Goal: Task Accomplishment & Management: Use online tool/utility

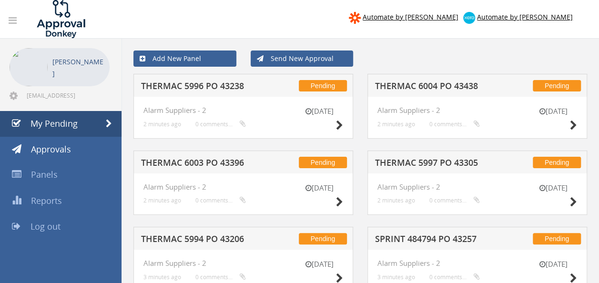
click at [438, 80] on div "Pending THERMAC 6004 PO 43438" at bounding box center [477, 85] width 220 height 23
click at [436, 85] on h5 "THERMAC 6004 PO 43438" at bounding box center [436, 87] width 122 height 12
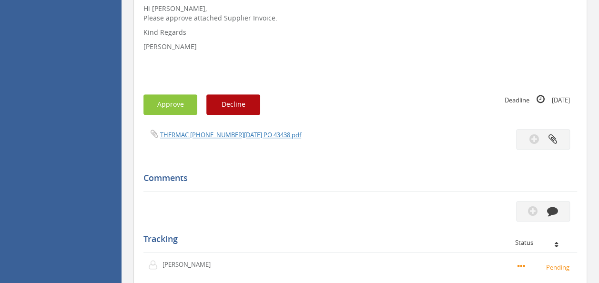
scroll to position [257, 0]
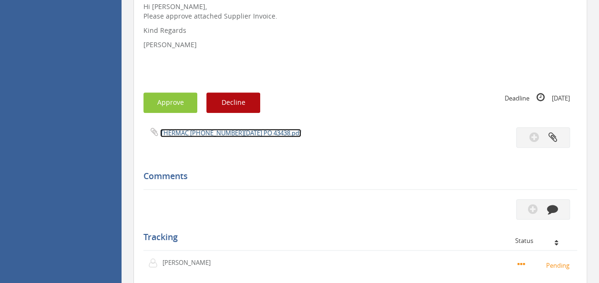
click at [224, 135] on link "THERMAC [PHONE_NUMBER][DATE] PO 43438.pdf" at bounding box center [230, 133] width 141 height 9
click at [163, 102] on button "Approve" at bounding box center [170, 102] width 54 height 20
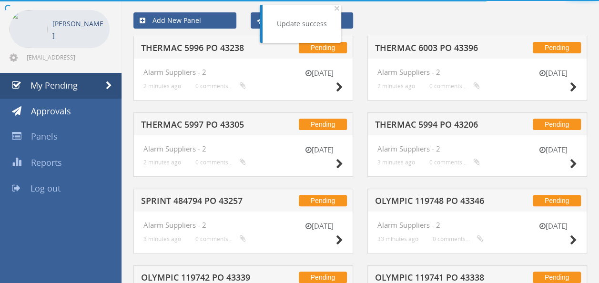
scroll to position [257, 0]
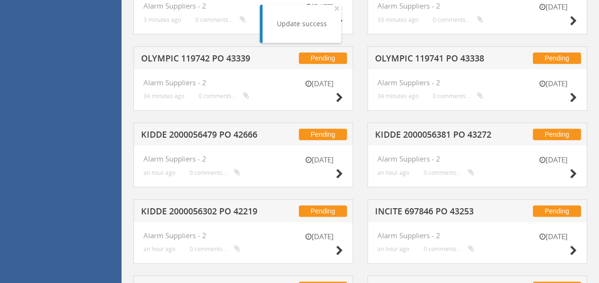
click at [220, 138] on h5 "KIDDE 2000056479 PO 42666" at bounding box center [202, 136] width 122 height 12
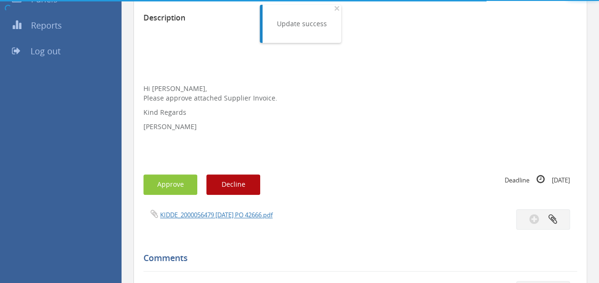
scroll to position [257, 0]
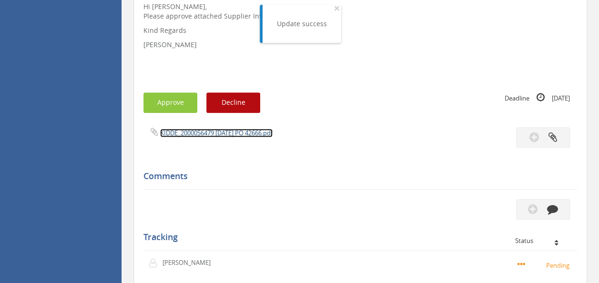
click at [238, 133] on link "KIDDE_2000056479 [DATE] PO 42666.pdf" at bounding box center [216, 133] width 112 height 9
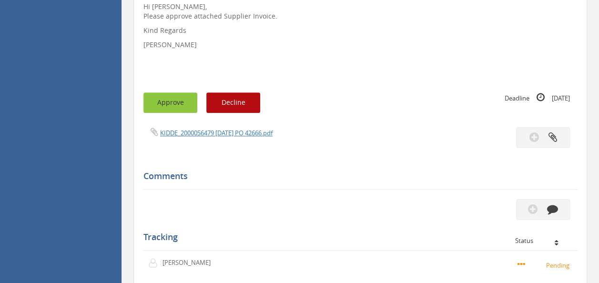
click at [175, 110] on button "Approve" at bounding box center [170, 102] width 54 height 20
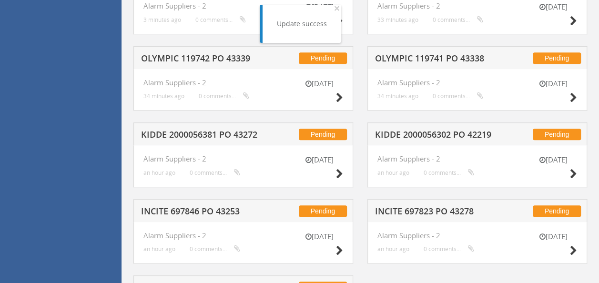
click at [209, 55] on h5 "OLYMPIC 119742 PO 43339" at bounding box center [202, 60] width 122 height 12
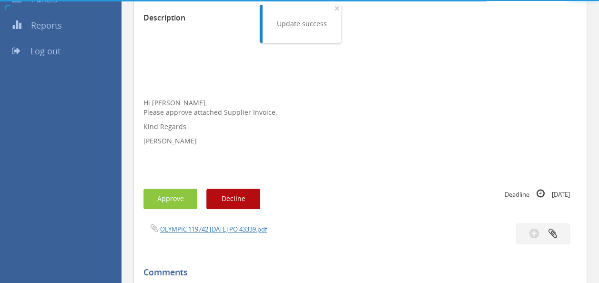
scroll to position [257, 0]
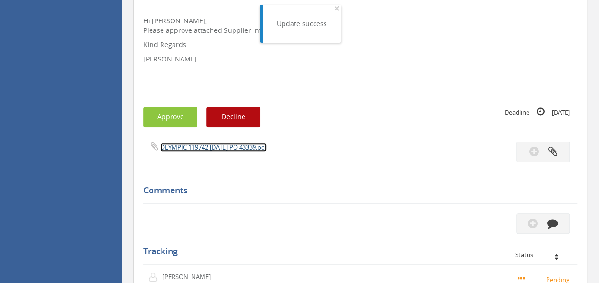
click at [211, 143] on link "OLYMPIC 119742 [DATE] PO 43339.pdf" at bounding box center [213, 147] width 107 height 9
click at [162, 115] on button "Approve" at bounding box center [170, 117] width 54 height 20
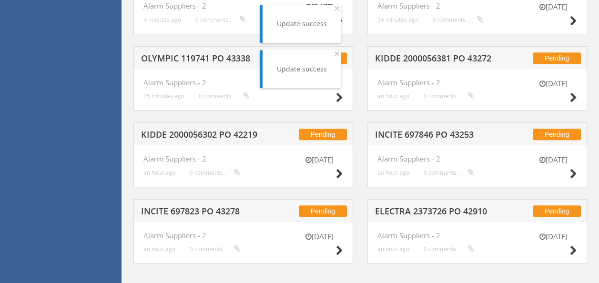
click at [210, 131] on h5 "KIDDE 2000056302 PO 42219" at bounding box center [202, 136] width 122 height 12
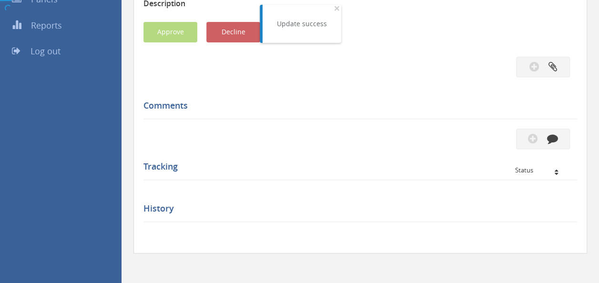
scroll to position [257, 0]
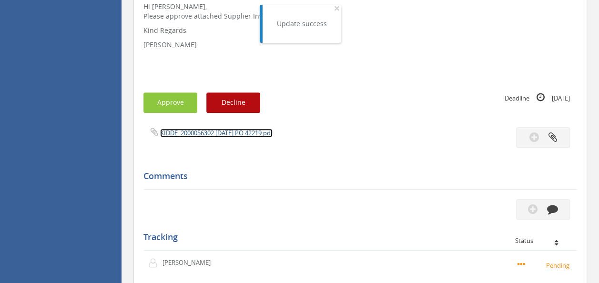
click at [213, 132] on link "KIDDE_2000056302 [DATE] PO 42219.pdf" at bounding box center [216, 133] width 112 height 9
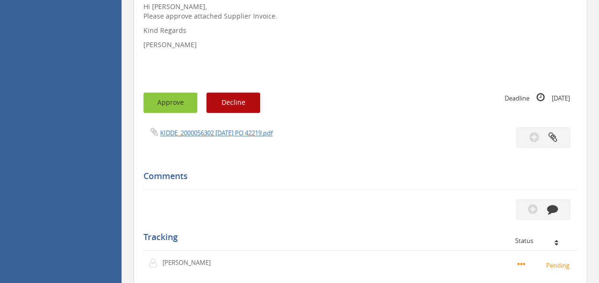
click at [161, 100] on button "Approve" at bounding box center [170, 102] width 54 height 20
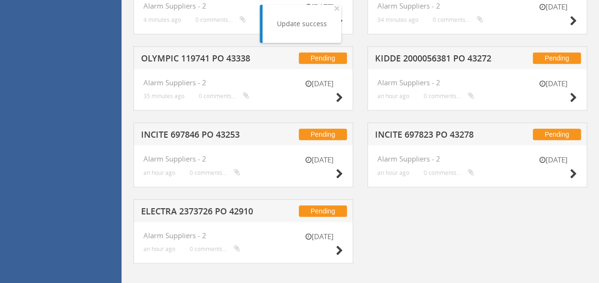
click at [426, 54] on h5 "KIDDE 2000056381 PO 43272" at bounding box center [436, 60] width 122 height 12
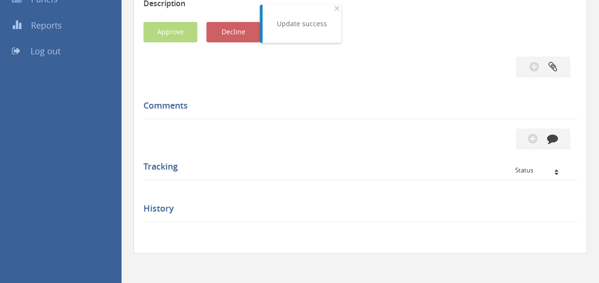
scroll to position [257, 0]
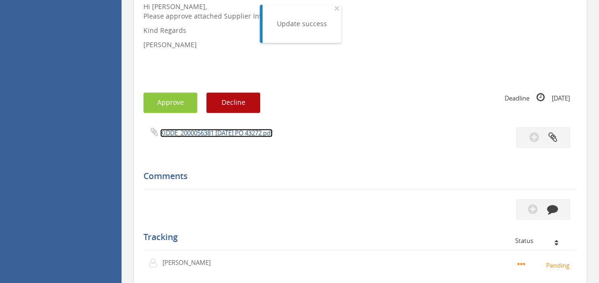
click at [215, 131] on link "KIDDE_2000056381 [DATE] PO 43272.pdf" at bounding box center [216, 133] width 112 height 9
click at [164, 105] on button "Approve" at bounding box center [170, 102] width 54 height 20
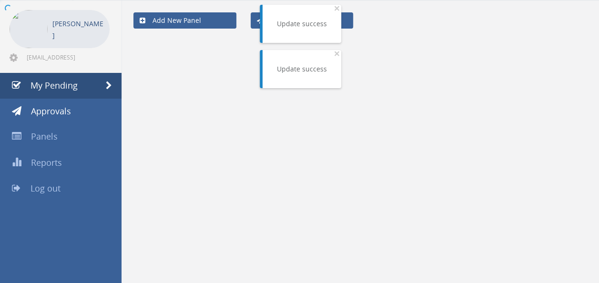
scroll to position [190, 0]
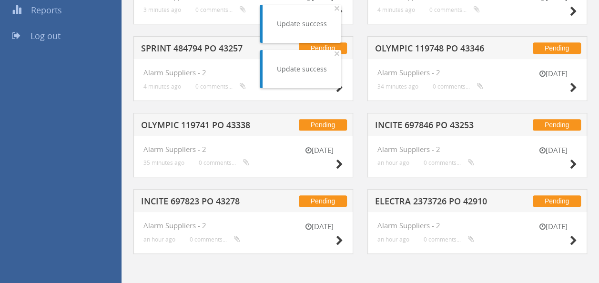
click at [425, 118] on div "Pending INCITE 697846 PO 43253" at bounding box center [477, 124] width 220 height 23
click at [421, 120] on h5 "INCITE 697846 PO 43253" at bounding box center [436, 126] width 122 height 12
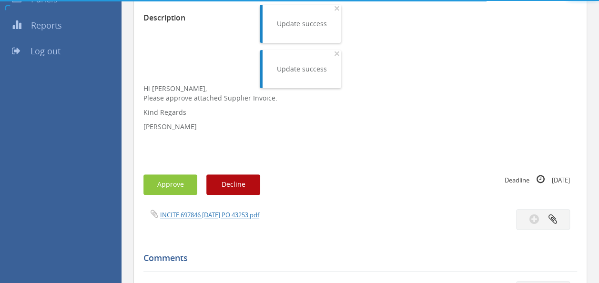
scroll to position [257, 0]
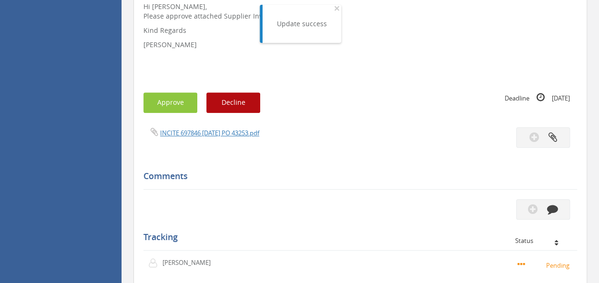
click at [208, 128] on div "INCITE 697846 [DATE] PO 43253.pdf" at bounding box center [248, 132] width 224 height 10
click at [208, 130] on link "INCITE 697846 [DATE] PO 43253.pdf" at bounding box center [209, 133] width 99 height 9
click at [172, 100] on button "Approve" at bounding box center [170, 102] width 54 height 20
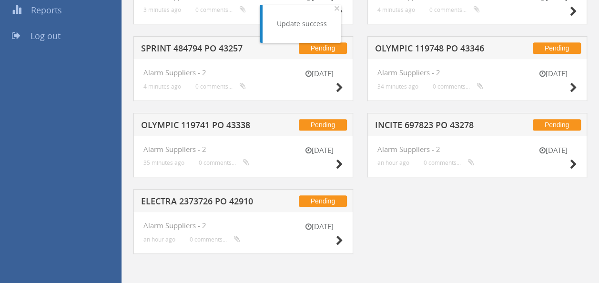
click at [428, 44] on h5 "OLYMPIC 119748 PO 43346" at bounding box center [436, 50] width 122 height 12
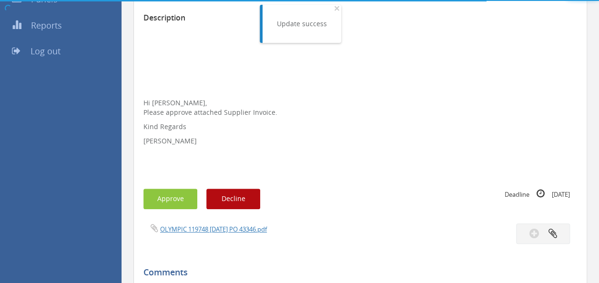
scroll to position [257, 0]
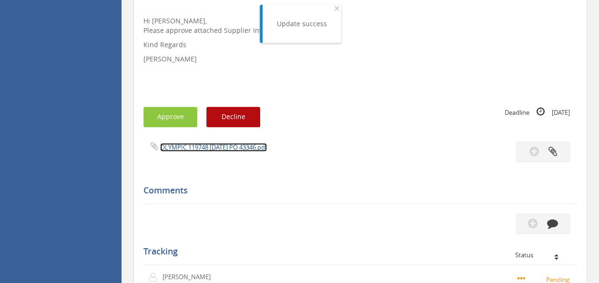
click at [202, 147] on link "OLYMPIC 119748 [DATE] PO 43346.pdf" at bounding box center [213, 147] width 107 height 9
click at [175, 107] on button "Approve" at bounding box center [170, 117] width 54 height 20
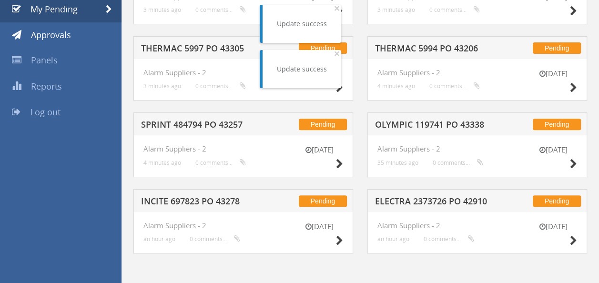
click at [218, 130] on h5 "SPRINT 484794 PO 43257" at bounding box center [202, 126] width 122 height 12
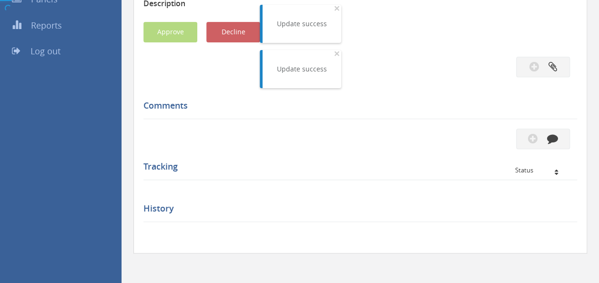
scroll to position [257, 0]
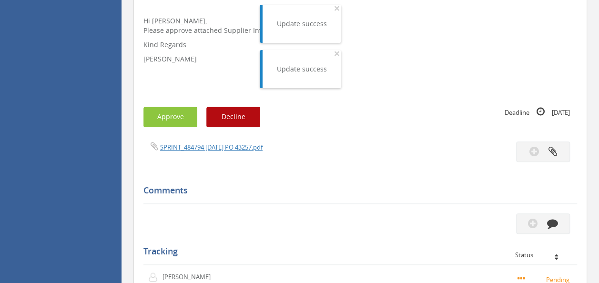
click at [209, 152] on div "SPRINT_484794 [DATE] PO 43257.pdf" at bounding box center [360, 151] width 448 height 20
click at [213, 148] on link "SPRINT_484794 [DATE] PO 43257.pdf" at bounding box center [211, 147] width 102 height 9
click at [172, 114] on button "Approve" at bounding box center [170, 117] width 54 height 20
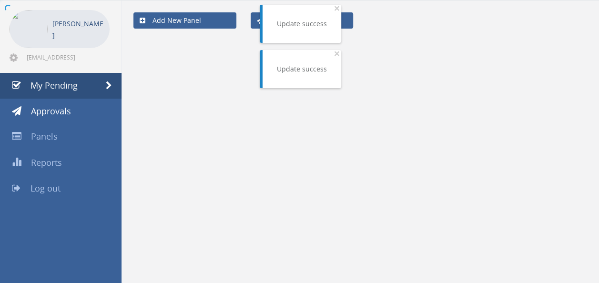
scroll to position [114, 0]
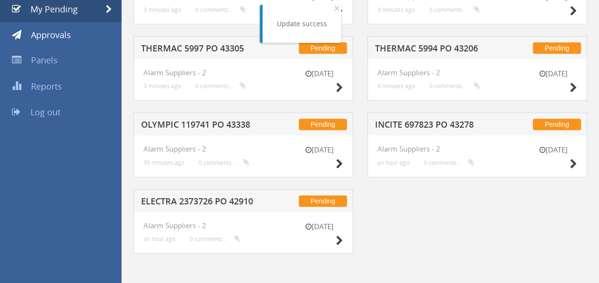
click at [231, 118] on div "Pending OLYMPIC 119741 PO 43338" at bounding box center [243, 123] width 220 height 23
click at [227, 127] on h5 "OLYMPIC 119741 PO 43338" at bounding box center [202, 126] width 122 height 12
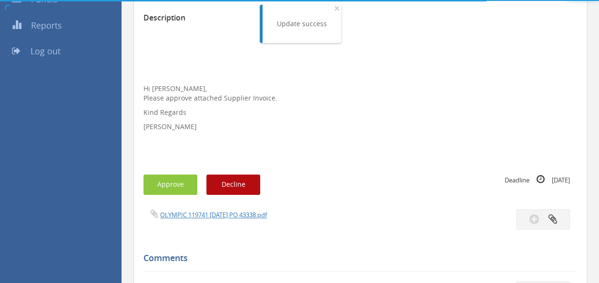
scroll to position [257, 0]
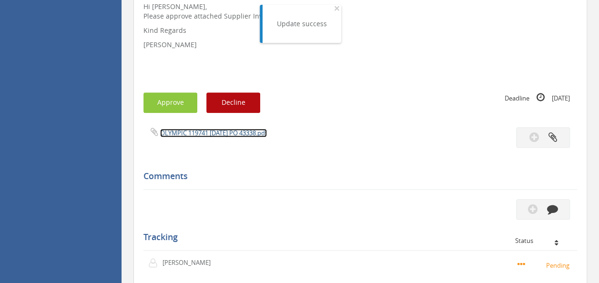
click at [187, 134] on link "OLYMPIC 119741 [DATE] PO 43338.pdf" at bounding box center [213, 133] width 107 height 9
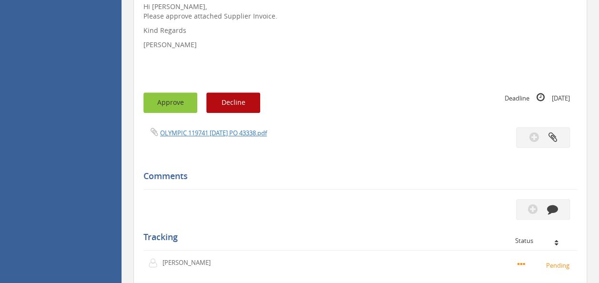
click at [178, 96] on button "Approve" at bounding box center [170, 102] width 54 height 20
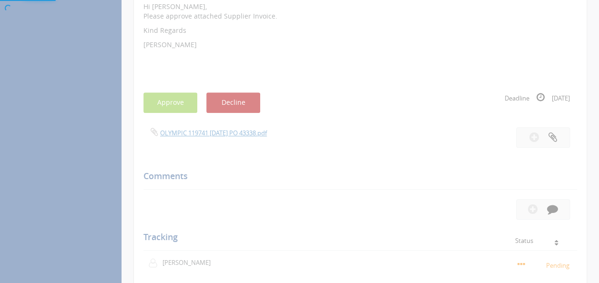
scroll to position [38, 0]
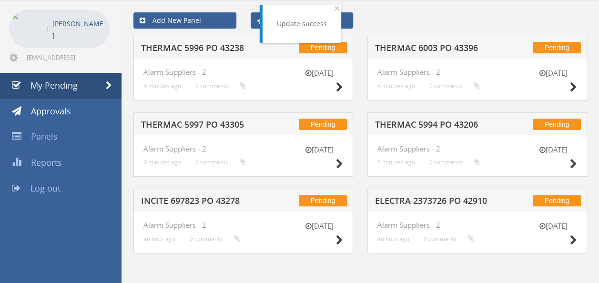
click at [226, 50] on h5 "THERMAC 5996 PO 43238" at bounding box center [202, 49] width 122 height 12
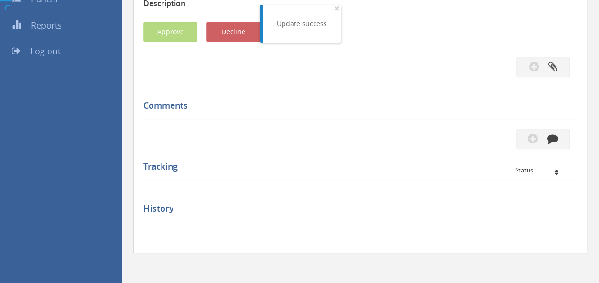
scroll to position [257, 0]
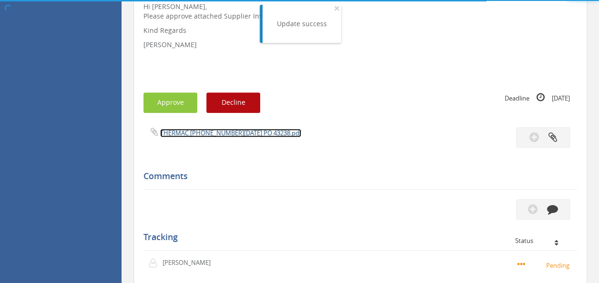
click at [212, 135] on link "THERMAC [PHONE_NUMBER][DATE] PO 43238.pdf" at bounding box center [230, 133] width 141 height 9
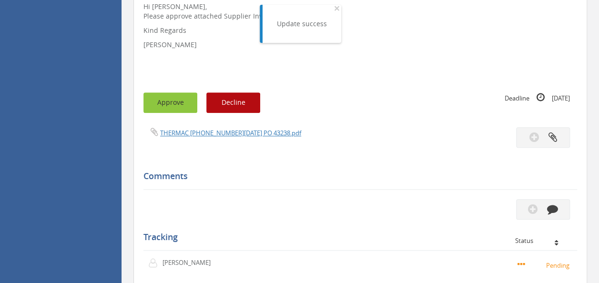
click at [175, 97] on button "Approve" at bounding box center [170, 102] width 54 height 20
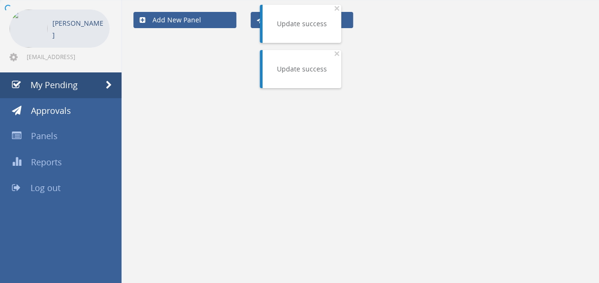
scroll to position [38, 0]
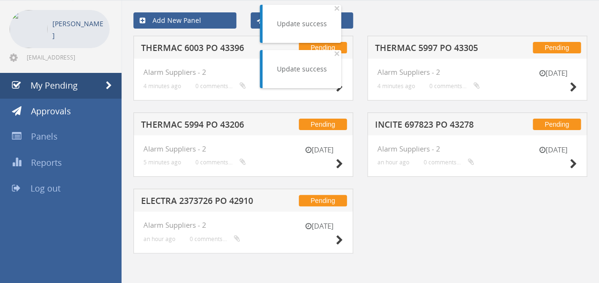
click at [215, 123] on h5 "THERMAC 5994 PO 43206" at bounding box center [202, 126] width 122 height 12
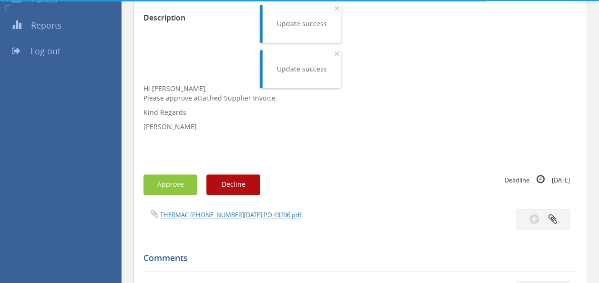
scroll to position [257, 0]
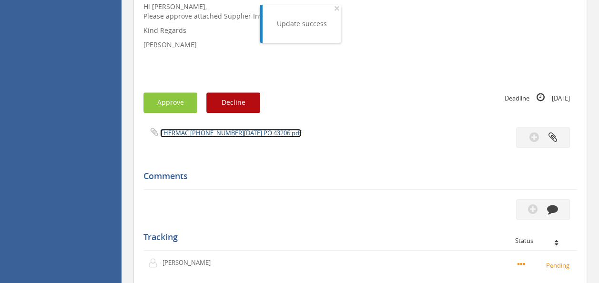
click at [225, 133] on link "THERMAC [PHONE_NUMBER][DATE] PO 43206.pdf" at bounding box center [230, 133] width 141 height 9
click at [160, 100] on button "Approve" at bounding box center [170, 102] width 54 height 20
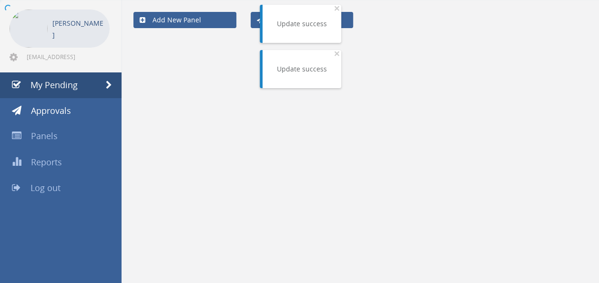
scroll to position [38, 0]
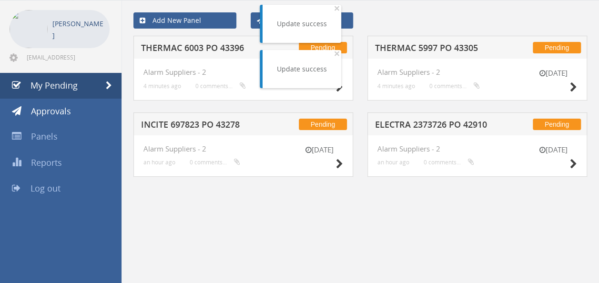
click at [426, 51] on h5 "THERMAC 5997 PO 43305" at bounding box center [436, 49] width 122 height 12
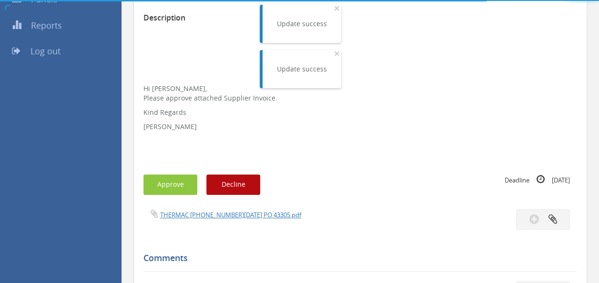
scroll to position [257, 0]
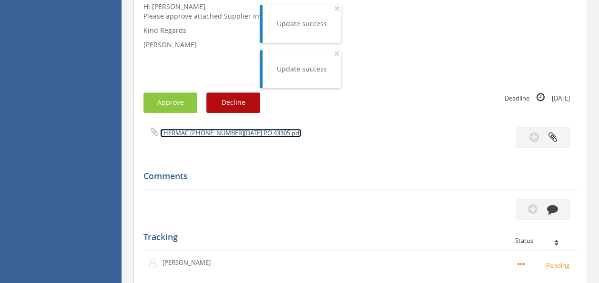
click at [213, 132] on link "THERMAC [PHONE_NUMBER][DATE] PO 43305.pdf" at bounding box center [230, 133] width 141 height 9
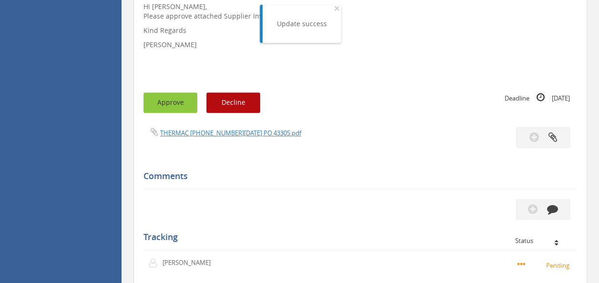
click at [180, 109] on button "Approve" at bounding box center [170, 102] width 54 height 20
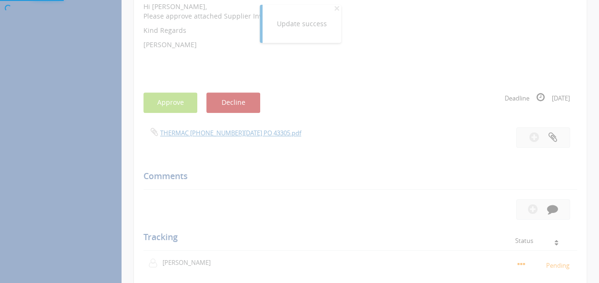
scroll to position [38, 0]
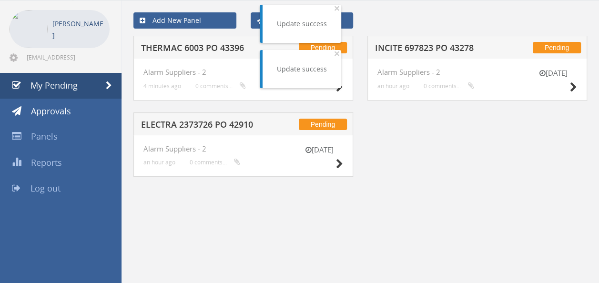
click at [190, 51] on h5 "THERMAC 6003 PO 43396" at bounding box center [202, 49] width 122 height 12
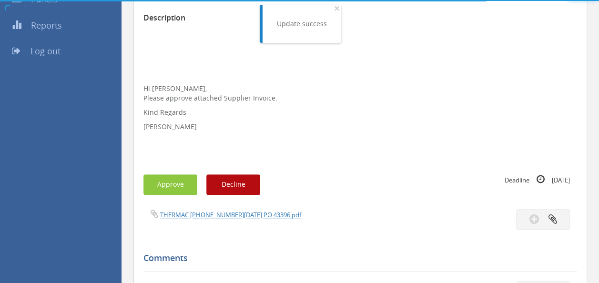
scroll to position [257, 0]
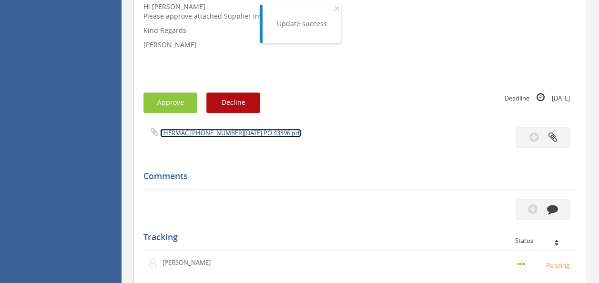
click at [200, 134] on link "THERMAC [PHONE_NUMBER][DATE] PO 43396.pdf" at bounding box center [230, 133] width 141 height 9
click at [175, 93] on button "Approve" at bounding box center [170, 102] width 54 height 20
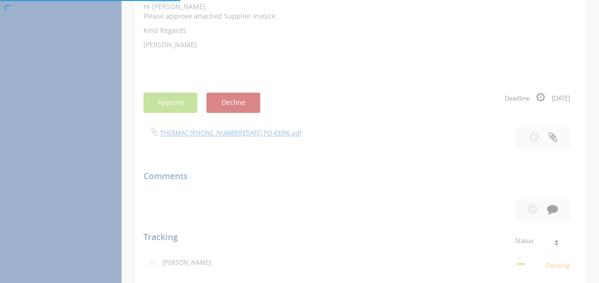
scroll to position [38, 0]
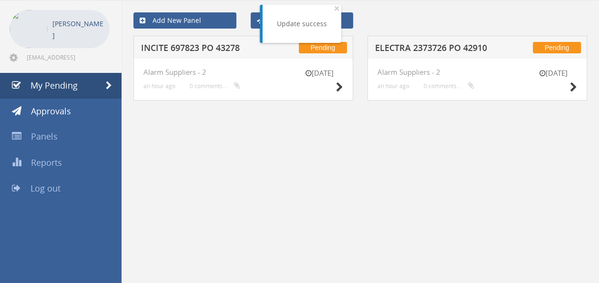
click at [206, 50] on h5 "INCITE 697823 PO 43278" at bounding box center [202, 49] width 122 height 12
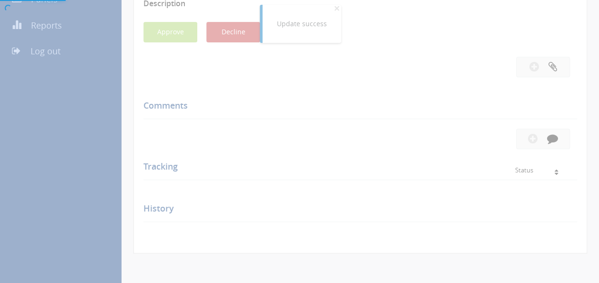
scroll to position [257, 0]
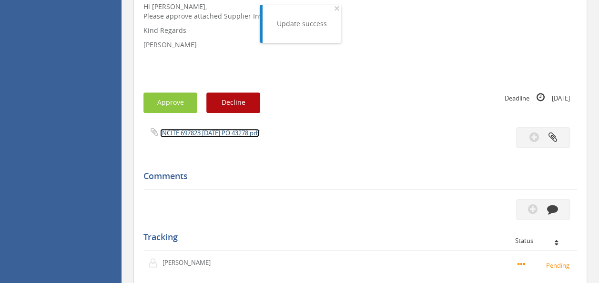
click at [205, 130] on link "INCITE 697823 [DATE] PO 43278.pdf" at bounding box center [209, 133] width 99 height 9
click at [164, 105] on button "Approve" at bounding box center [170, 102] width 54 height 20
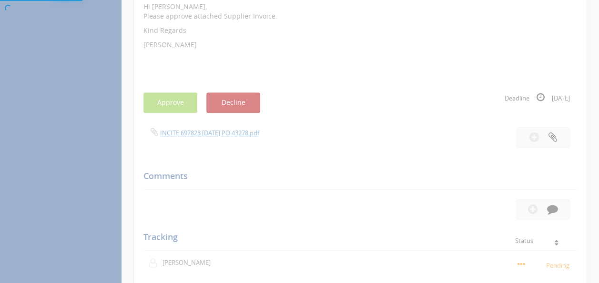
scroll to position [38, 0]
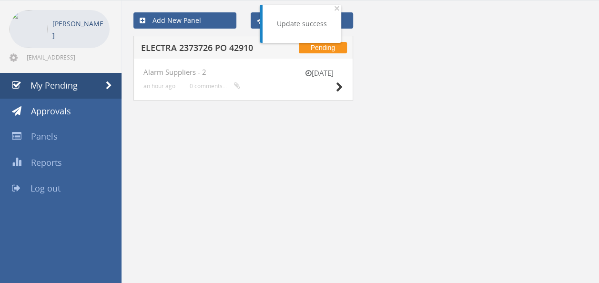
click at [230, 43] on h5 "ELECTRA 2373726 PO 42910" at bounding box center [202, 49] width 122 height 12
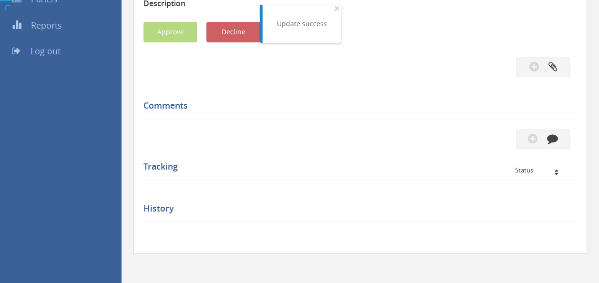
scroll to position [257, 0]
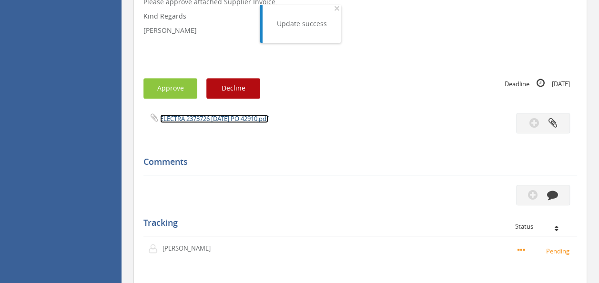
click at [217, 122] on link "ELECTRA 2373726 [DATE] PO 42910.pdf" at bounding box center [214, 118] width 108 height 9
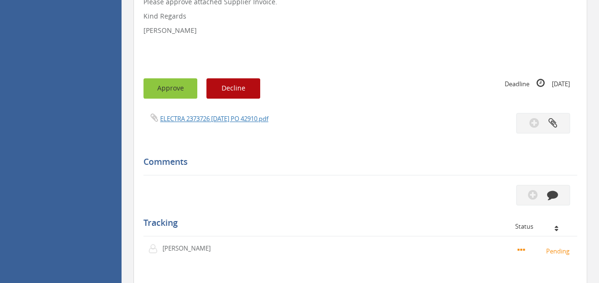
click at [162, 91] on button "Approve" at bounding box center [170, 88] width 54 height 20
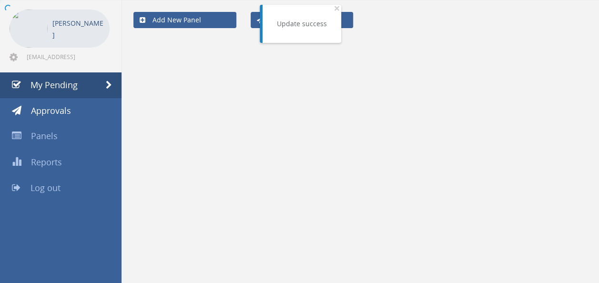
scroll to position [38, 0]
